Goal: Navigation & Orientation: Find specific page/section

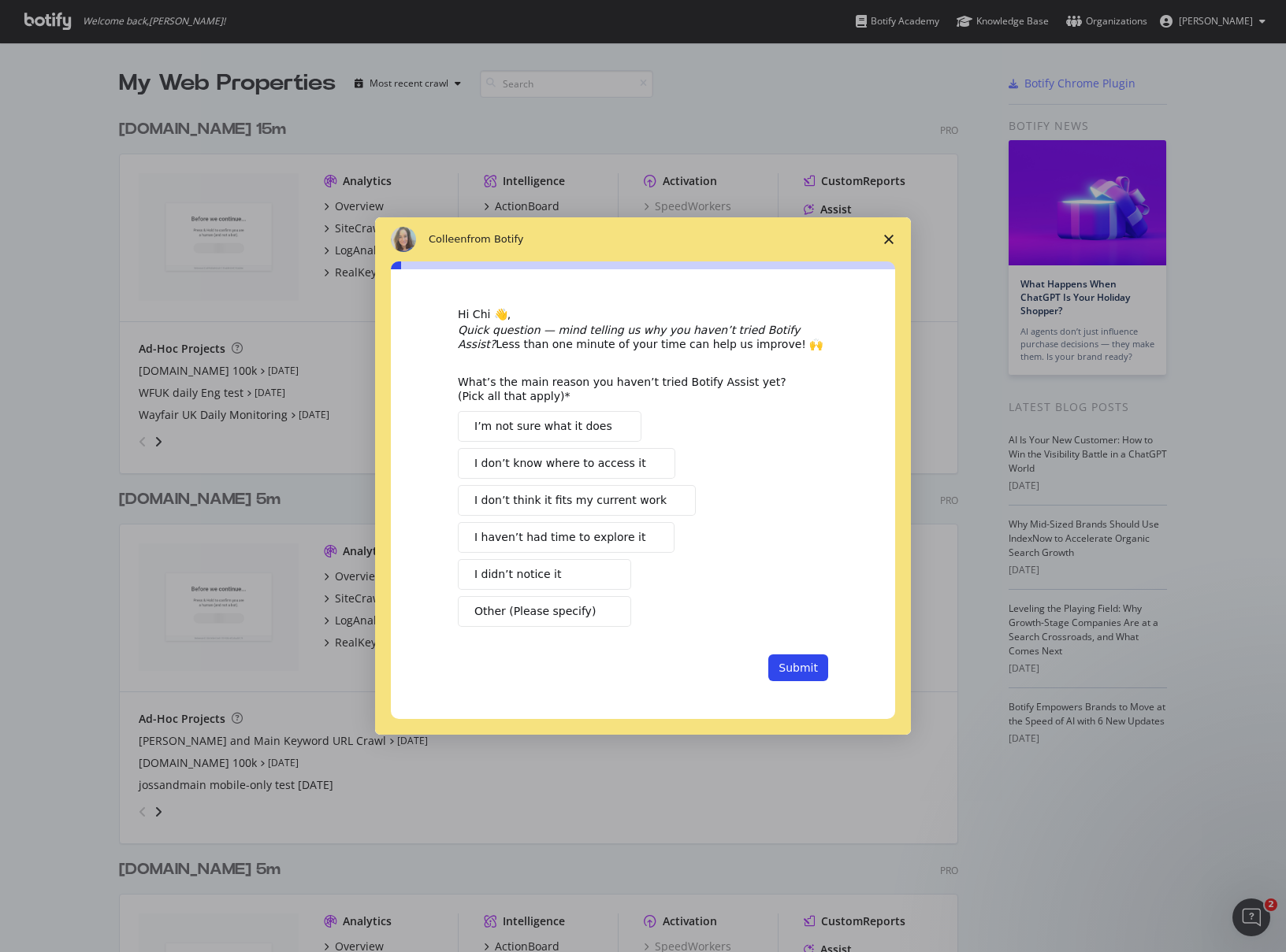
click at [887, 240] on polygon "Close survey" at bounding box center [889, 239] width 9 height 9
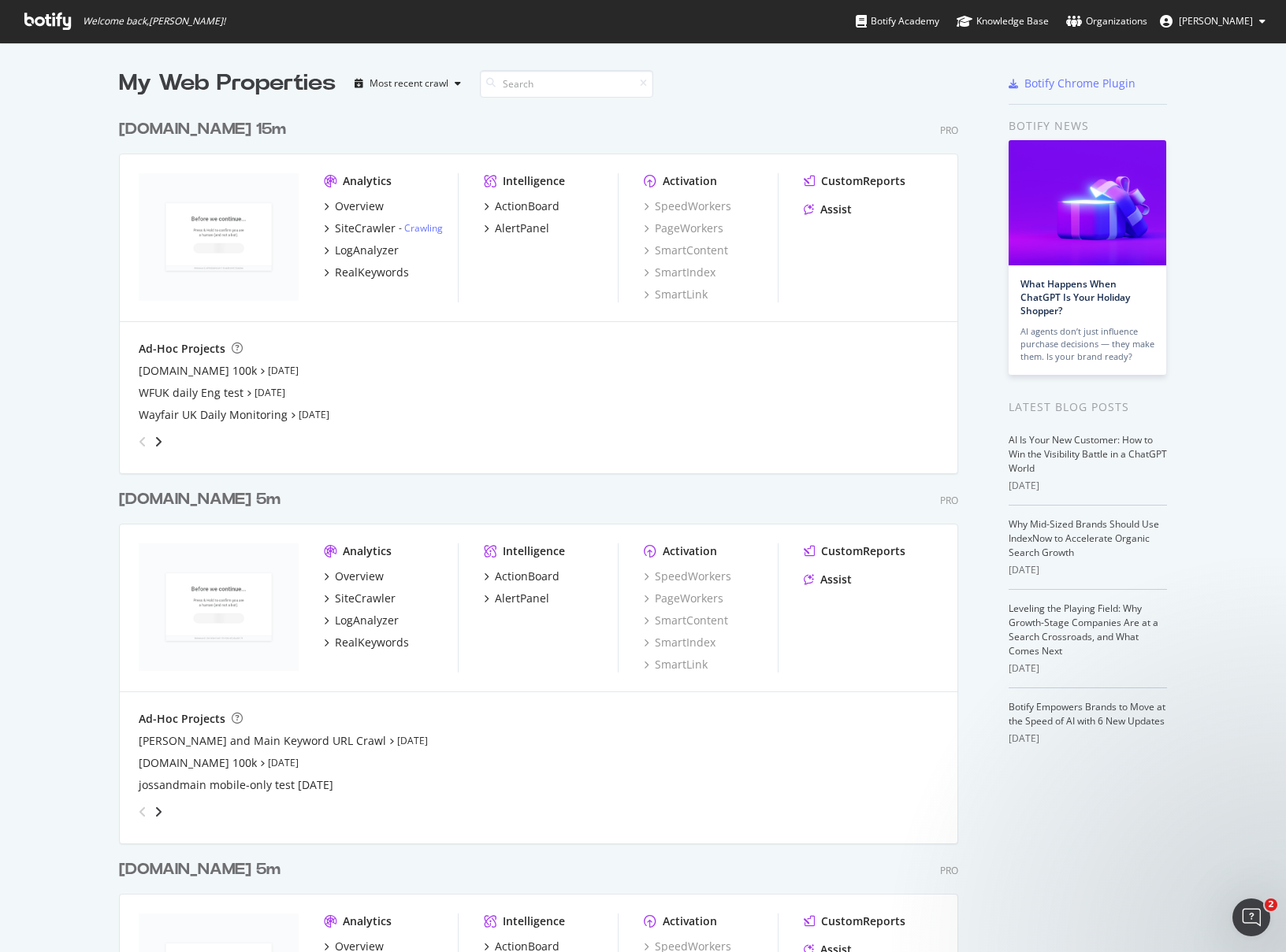
click at [306, 123] on div "[DOMAIN_NAME] 15m Pro" at bounding box center [538, 129] width 839 height 22
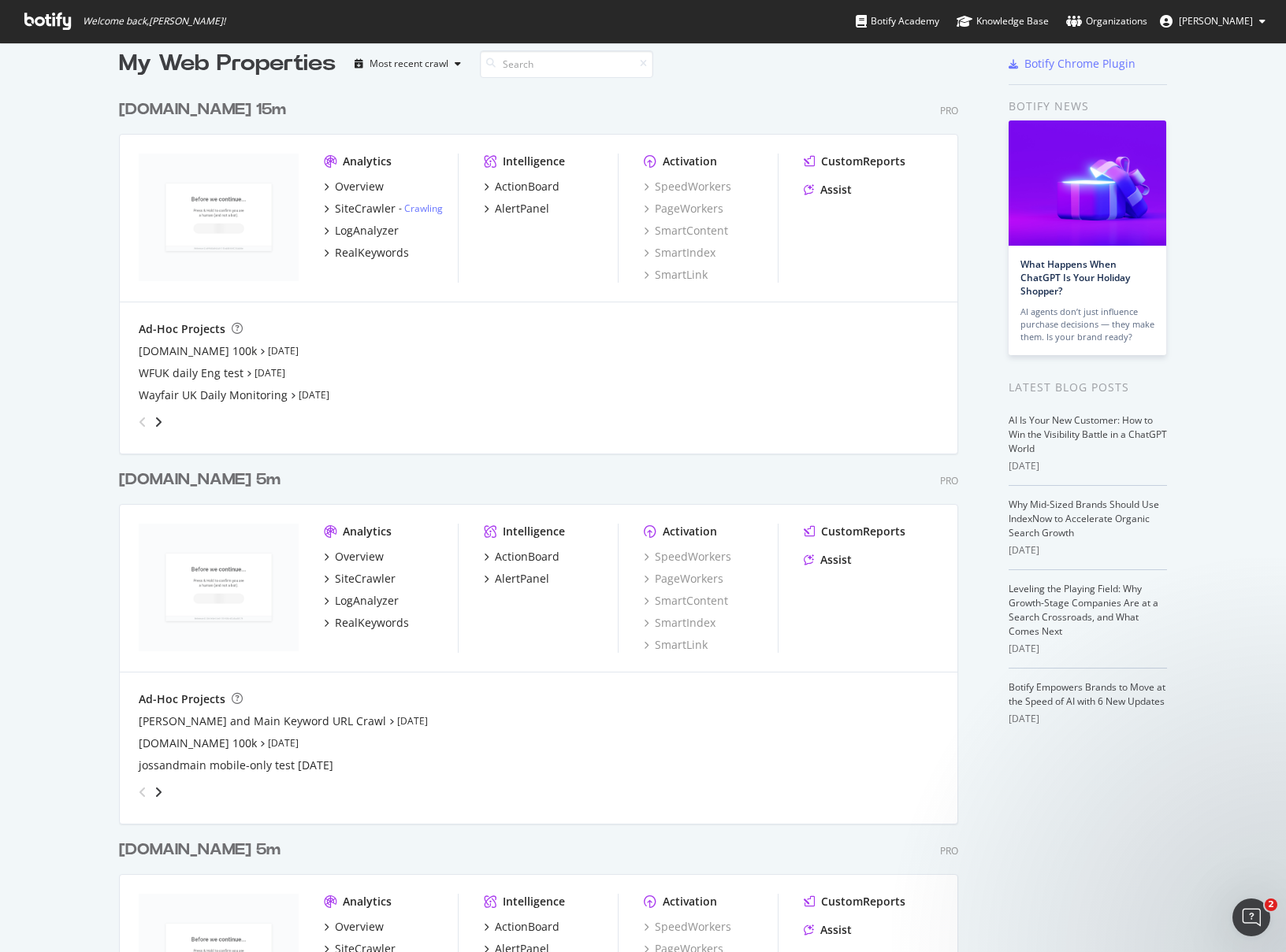
drag, startPoint x: 314, startPoint y: 486, endPoint x: 114, endPoint y: 478, distance: 200.2
click at [119, 478] on div "[DOMAIN_NAME] 5m Pro" at bounding box center [538, 480] width 839 height 22
copy div "[DOMAIN_NAME] 5m"
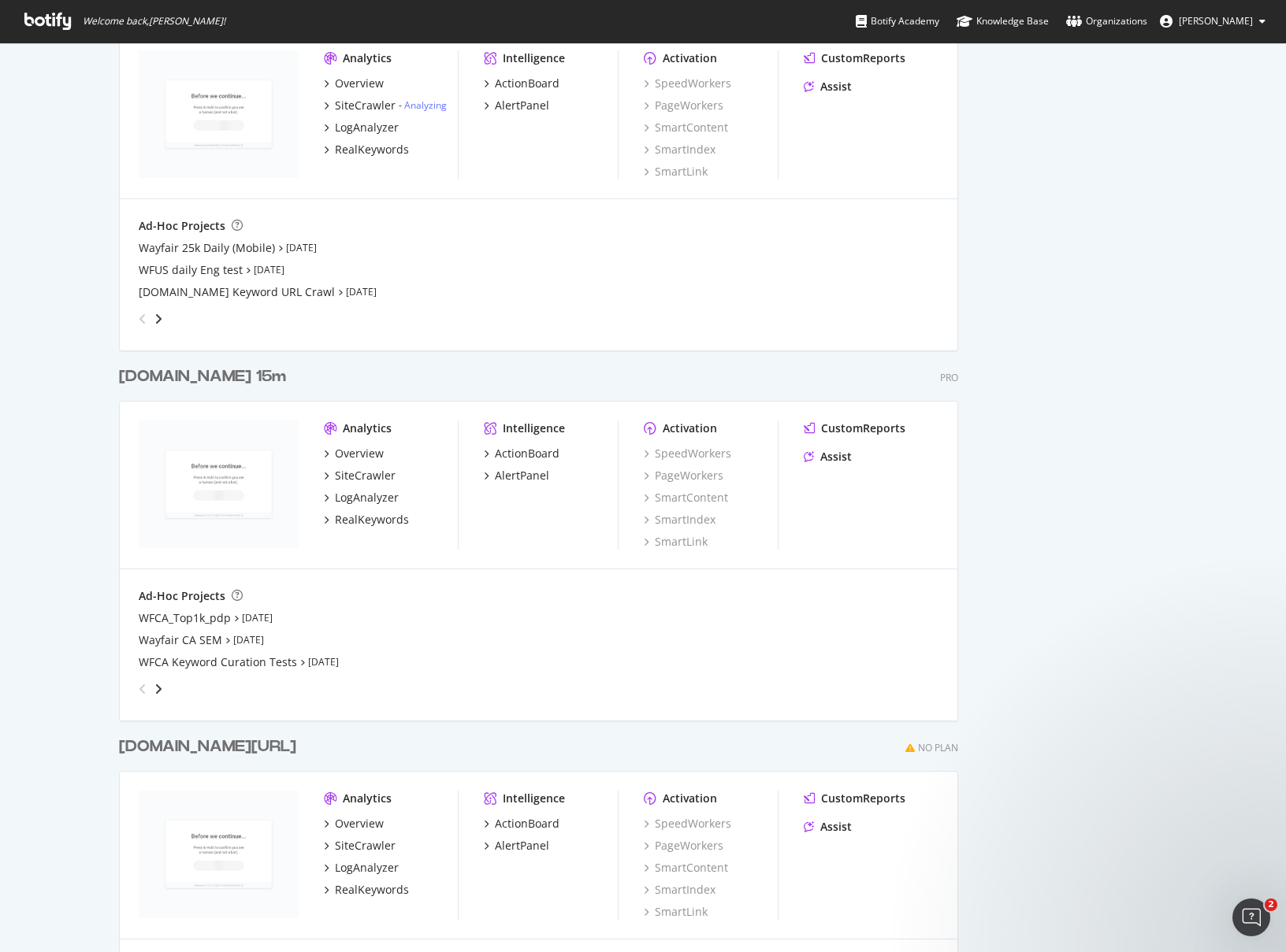
scroll to position [2432, 0]
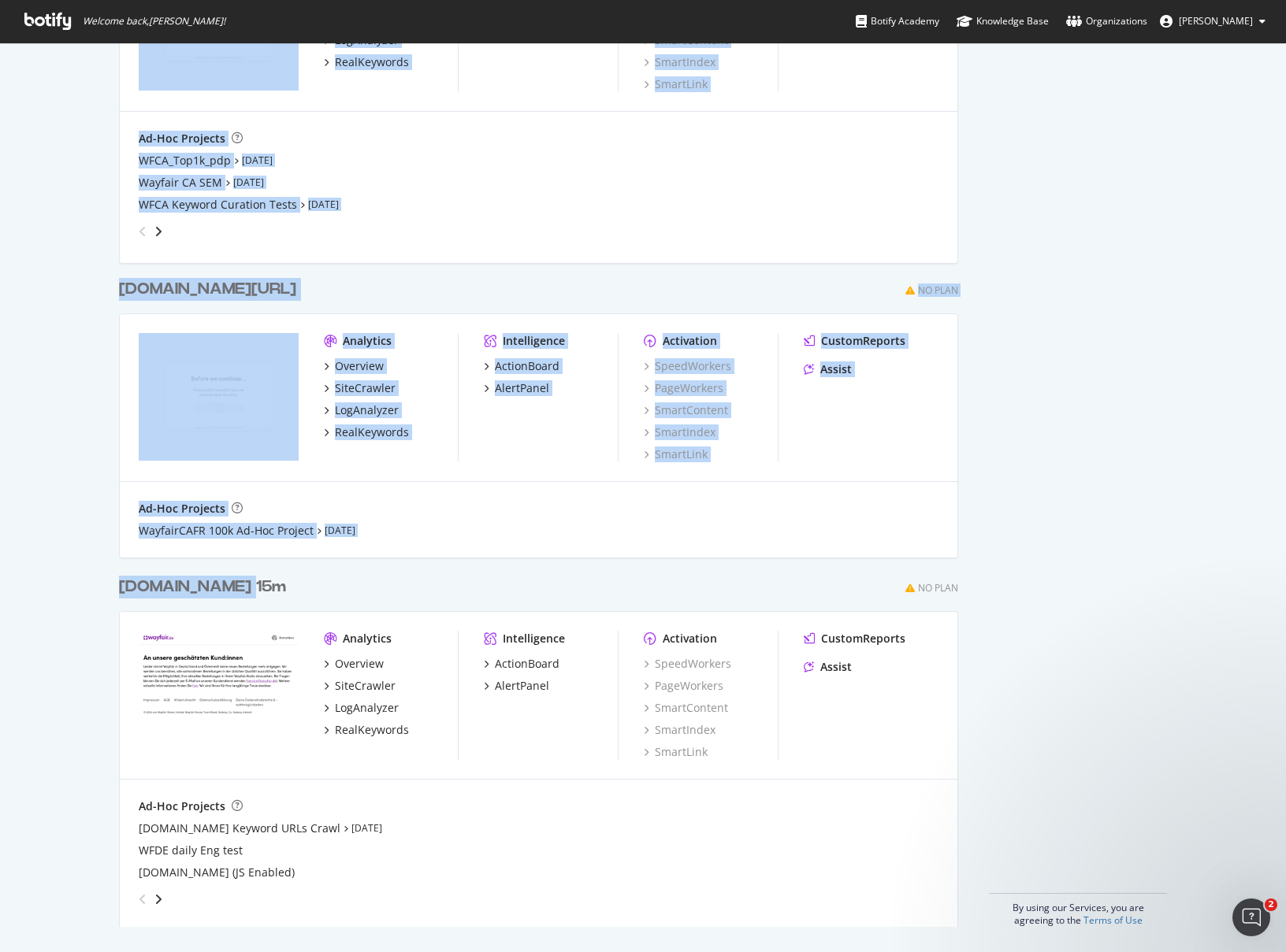
drag, startPoint x: 107, startPoint y: 589, endPoint x: 247, endPoint y: 582, distance: 140.2
click at [266, 583] on div "[DOMAIN_NAME] 15m No Plan" at bounding box center [538, 587] width 839 height 22
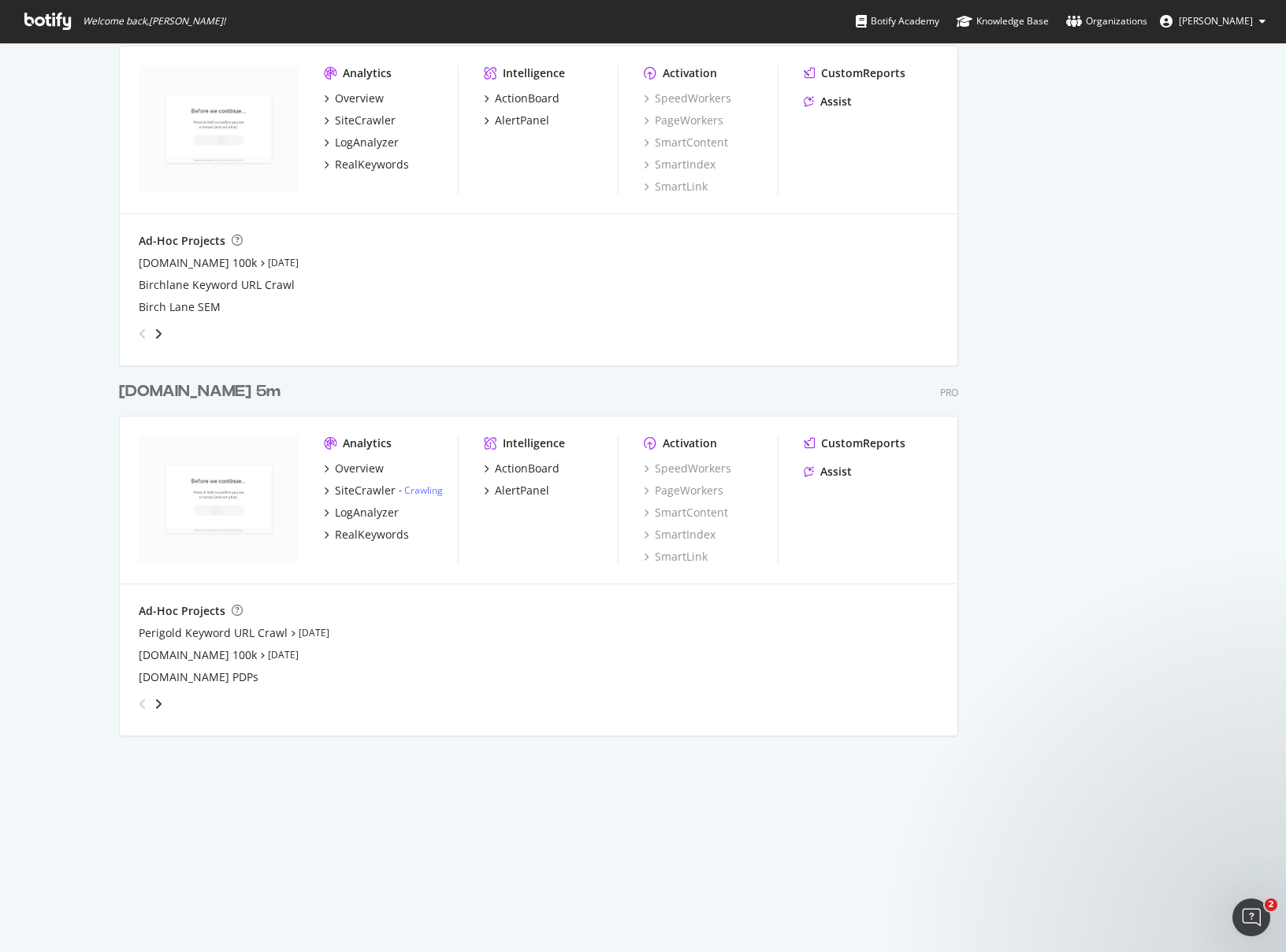
scroll to position [0, 0]
